Goal: Check status: Check status

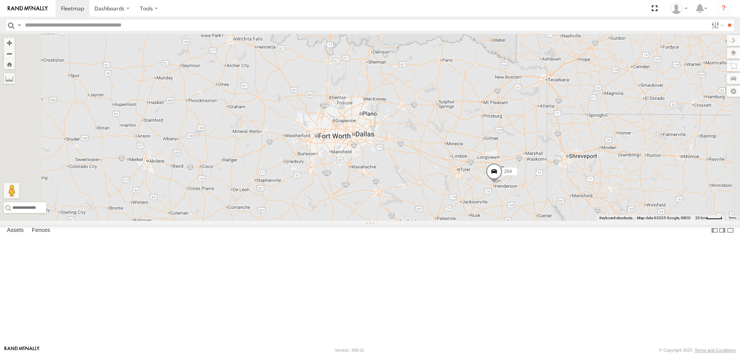
drag, startPoint x: 504, startPoint y: 152, endPoint x: 506, endPoint y: 236, distance: 83.7
click at [505, 221] on div "264" at bounding box center [370, 127] width 740 height 187
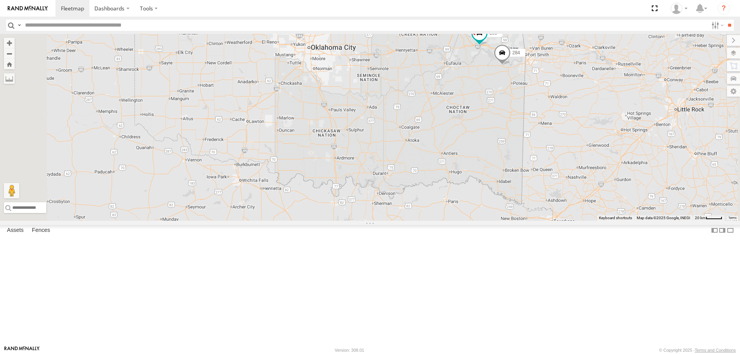
drag, startPoint x: 493, startPoint y: 207, endPoint x: 497, endPoint y: 216, distance: 10.5
click at [497, 216] on div "264 280 284" at bounding box center [370, 127] width 740 height 187
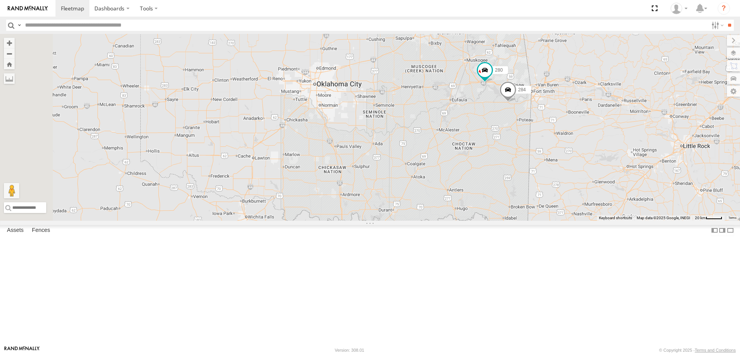
drag, startPoint x: 520, startPoint y: 176, endPoint x: 505, endPoint y: 251, distance: 76.8
click at [504, 221] on div "264 280 284" at bounding box center [370, 127] width 740 height 187
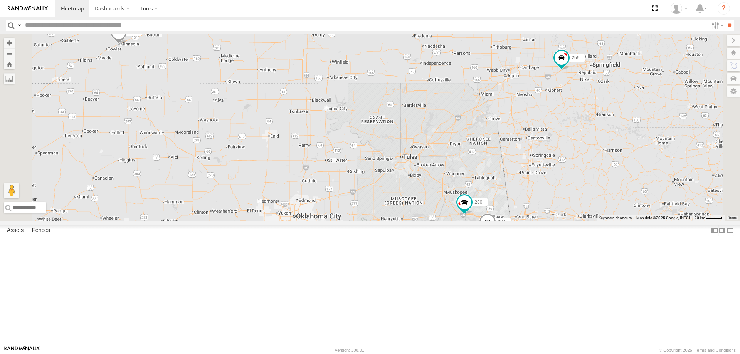
drag, startPoint x: 446, startPoint y: 130, endPoint x: 505, endPoint y: 182, distance: 78.7
click at [497, 178] on div "264 280 284 244 2 270 256 302" at bounding box center [370, 127] width 740 height 187
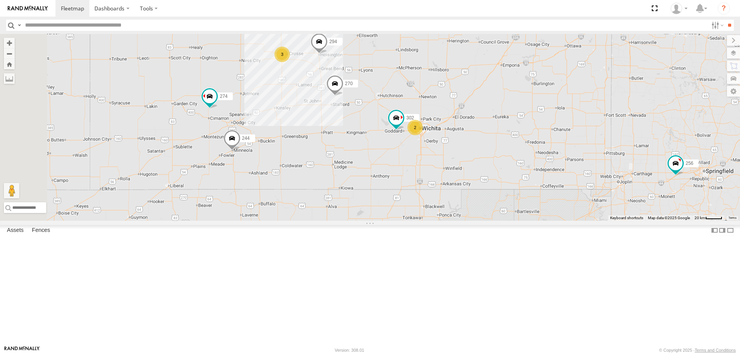
drag, startPoint x: 643, startPoint y: 123, endPoint x: 515, endPoint y: 207, distance: 152.8
click at [518, 206] on div "264 280 284 274 244 2 270 256 302 3 232 278 294 260" at bounding box center [370, 127] width 740 height 187
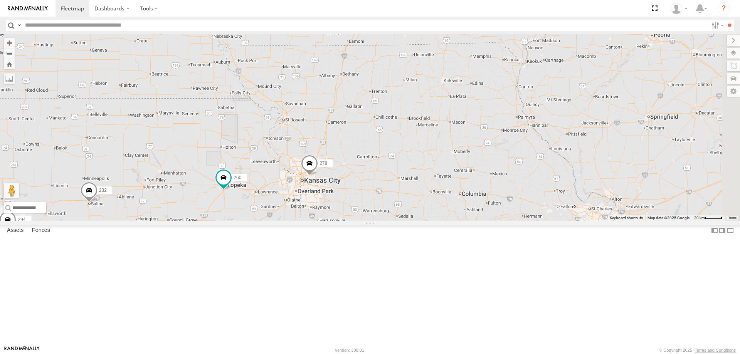
drag, startPoint x: 402, startPoint y: 158, endPoint x: 456, endPoint y: 199, distance: 68.2
click at [455, 198] on div "264 280 284 274 244 2 270 256 302 3 232 278 294 260 296 282" at bounding box center [370, 127] width 740 height 187
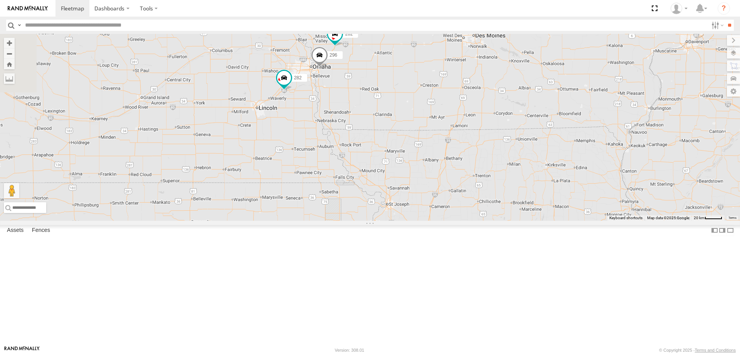
drag, startPoint x: 633, startPoint y: 97, endPoint x: 629, endPoint y: 138, distance: 41.5
click at [629, 138] on div "264 280 284 274 244 2 270 256 302 3 232 278 294 260 262 296 282 288 304 266" at bounding box center [370, 127] width 740 height 187
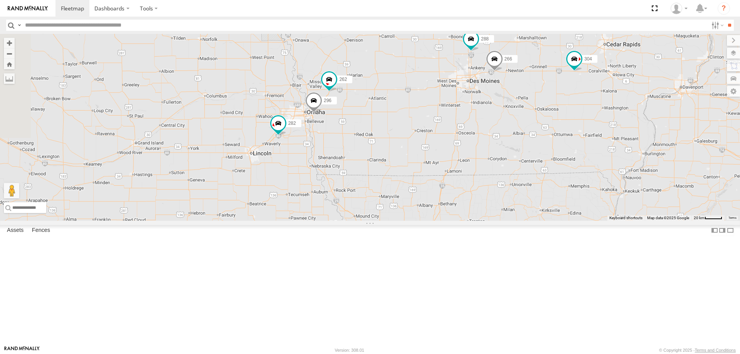
click at [480, 17] on span at bounding box center [471, 7] width 17 height 21
click at [498, 124] on div "264 280 284 274 244 2 270 256 302 3 232 278 294 260 262 296 282 288 304 266 300…" at bounding box center [370, 127] width 740 height 187
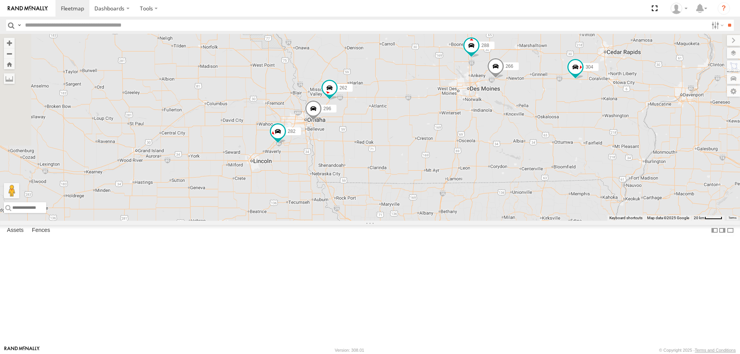
drag, startPoint x: 640, startPoint y: 98, endPoint x: 668, endPoint y: 126, distance: 39.5
click at [668, 126] on div "264 280 284 274 244 2 270 256 302 3 232 278 294 260 262 296 282 288 304 266 300…" at bounding box center [370, 127] width 740 height 187
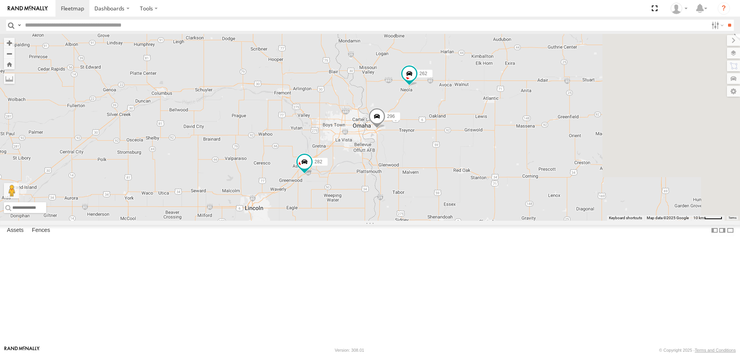
drag, startPoint x: 648, startPoint y: 103, endPoint x: 538, endPoint y: 183, distance: 135.8
click at [542, 182] on div "264 280 284 274 244 270 256 232 278 294 260 282 288 304 266 300 292 262 296" at bounding box center [370, 127] width 740 height 187
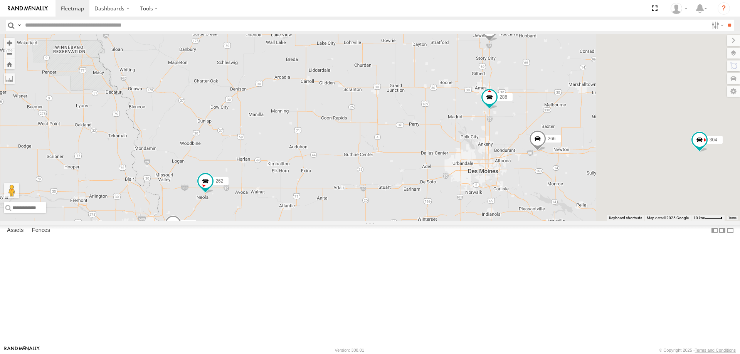
drag, startPoint x: 537, startPoint y: 173, endPoint x: 483, endPoint y: 196, distance: 58.6
click at [484, 196] on div "264 280 284 274 244 270 256 232 278 294 260 282 288 304 266 300 292 262 296" at bounding box center [370, 127] width 740 height 187
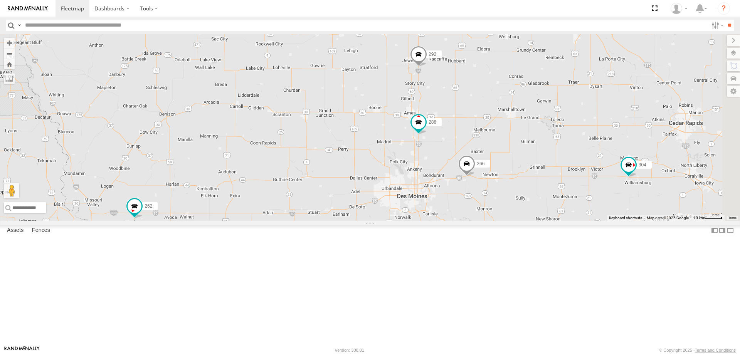
drag, startPoint x: 606, startPoint y: 228, endPoint x: 527, endPoint y: 228, distance: 79.0
click at [528, 221] on div "264 280 284 274 244 270 256 232 278 294 260 282 288 304 266 300 292 262 296" at bounding box center [370, 127] width 740 height 187
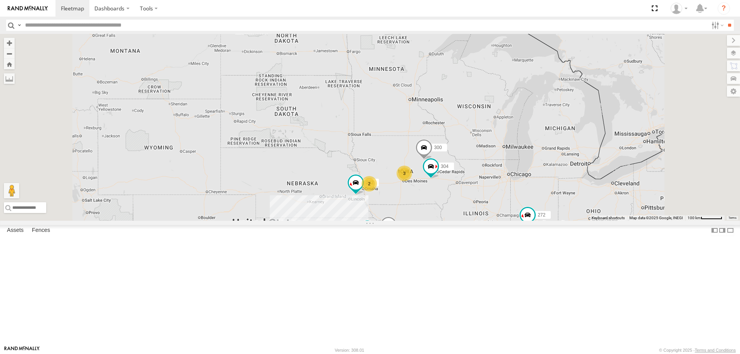
drag, startPoint x: 387, startPoint y: 283, endPoint x: 373, endPoint y: 219, distance: 65.4
click at [373, 219] on div "264 280 284 270 256 232 278 260 282 304 300 2 4 3 2 3 272" at bounding box center [370, 127] width 740 height 187
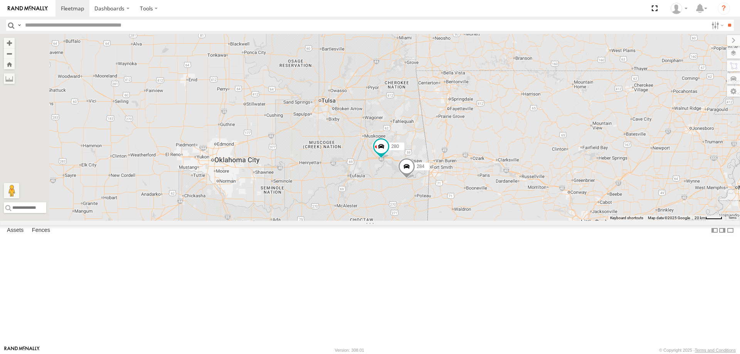
drag, startPoint x: 453, startPoint y: 273, endPoint x: 478, endPoint y: 208, distance: 69.2
click at [477, 212] on div "264 270 256 232 278 260 282 304 300 272 274 244 280 284 294 2 302" at bounding box center [370, 127] width 740 height 187
